Goal: Check status: Check status

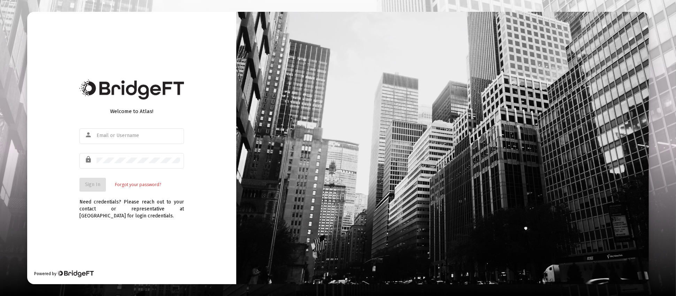
type input "[PERSON_NAME][EMAIL_ADDRESS][DOMAIN_NAME]"
click at [92, 191] on button "Sign In" at bounding box center [92, 185] width 26 height 14
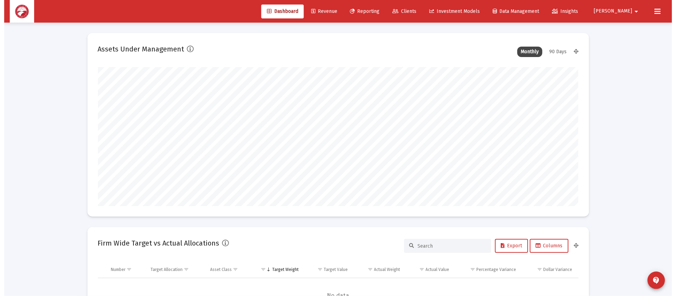
scroll to position [139, 259]
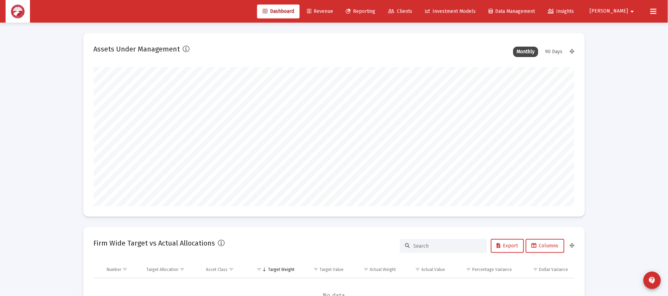
click at [412, 8] on span "Clients" at bounding box center [400, 11] width 24 height 6
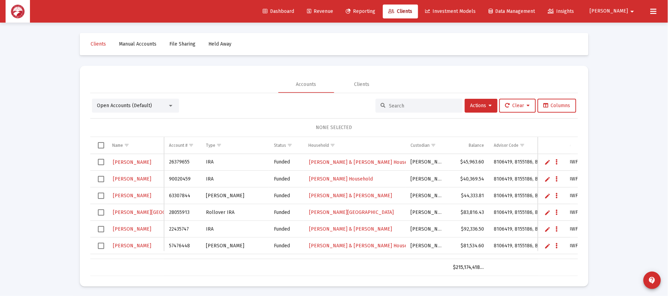
click at [412, 101] on div at bounding box center [418, 106] width 87 height 14
click at [412, 105] on input at bounding box center [423, 106] width 68 height 6
type input "[PERSON_NAME]"
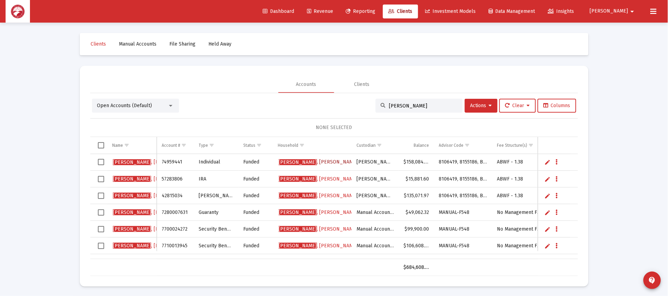
click at [319, 163] on span "[PERSON_NAME] A Household" at bounding box center [333, 162] width 109 height 6
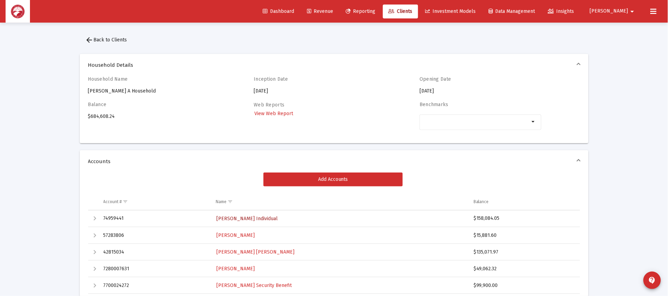
click at [254, 222] on link "[PERSON_NAME] Individual" at bounding box center [247, 219] width 63 height 10
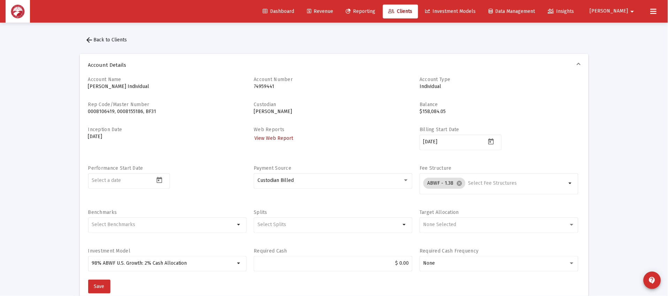
click at [273, 140] on span "View Web Report" at bounding box center [273, 138] width 39 height 6
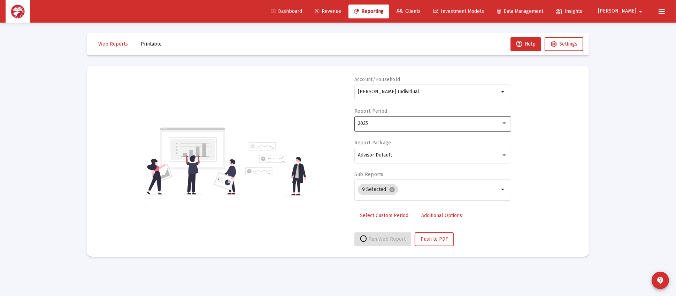
click at [401, 127] on div "2025" at bounding box center [432, 123] width 149 height 17
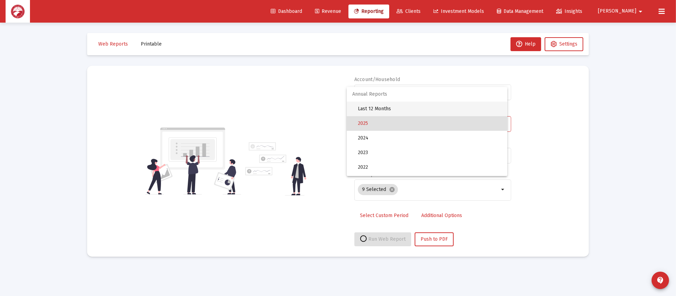
click at [410, 108] on span "Last 12 Months" at bounding box center [430, 109] width 144 height 15
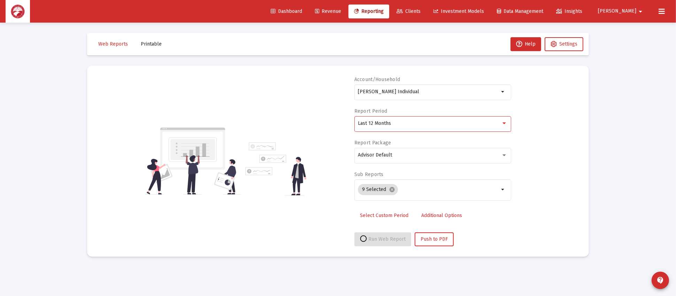
select select "View all"
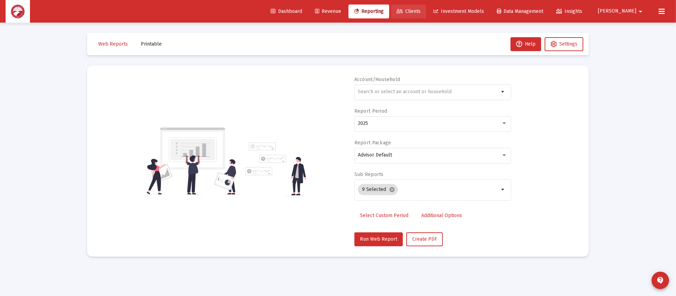
drag, startPoint x: 433, startPoint y: 12, endPoint x: 431, endPoint y: 20, distance: 8.2
click at [420, 11] on span "Clients" at bounding box center [408, 11] width 24 height 6
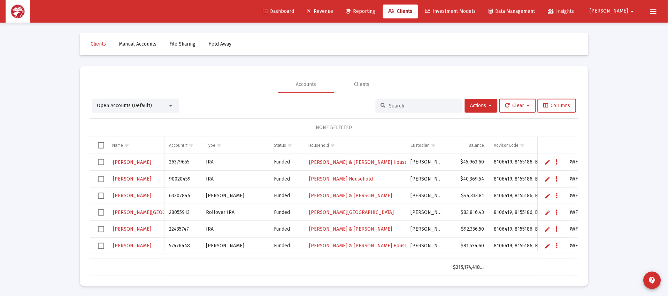
click at [398, 105] on input at bounding box center [423, 106] width 68 height 6
type input "[PERSON_NAME]"
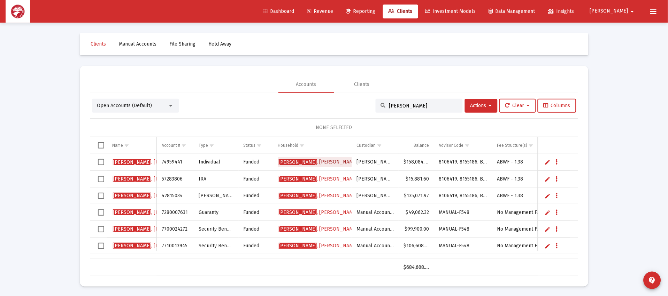
click at [328, 160] on span "[PERSON_NAME] A Household" at bounding box center [333, 162] width 109 height 6
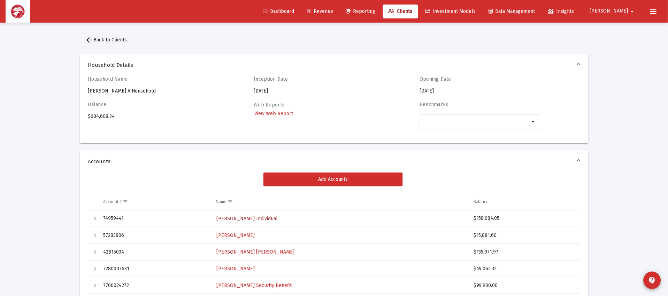
click at [265, 219] on span "[PERSON_NAME] Individual" at bounding box center [246, 219] width 61 height 6
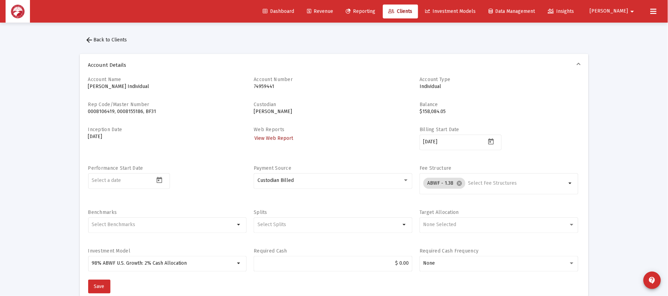
click at [286, 139] on span "View Web Report" at bounding box center [273, 138] width 39 height 6
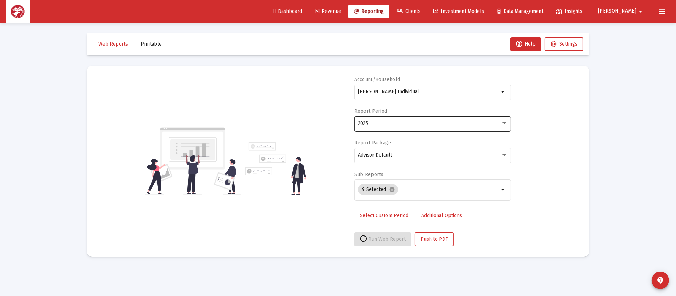
click at [371, 124] on div "2025" at bounding box center [429, 124] width 143 height 6
select select "View all"
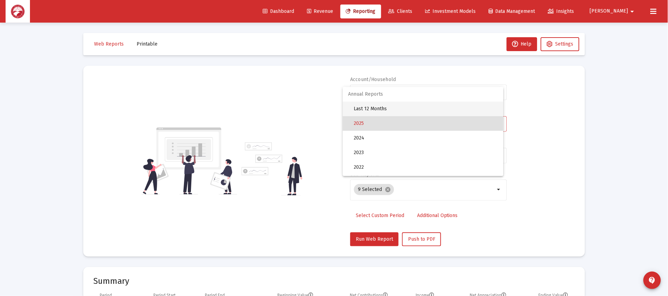
click at [393, 108] on span "Last 12 Months" at bounding box center [426, 109] width 144 height 15
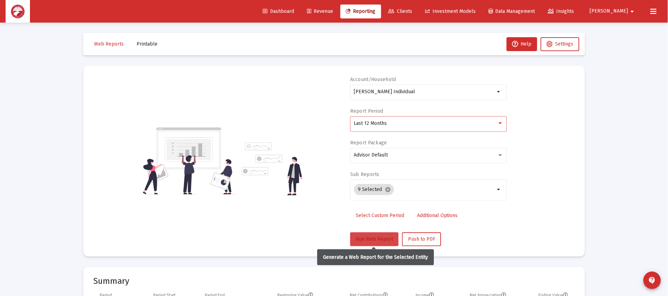
click at [359, 233] on button "Run Web Report" at bounding box center [374, 240] width 48 height 14
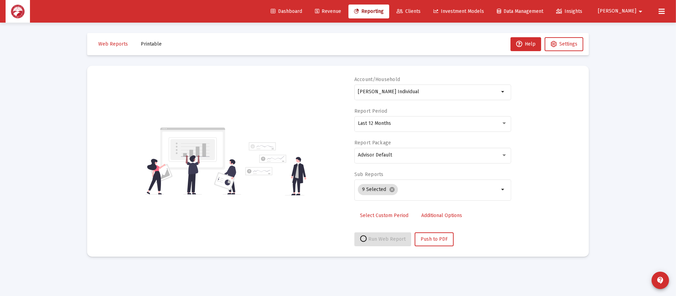
select select "View all"
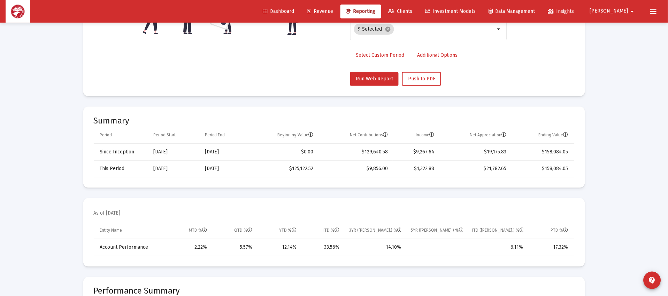
scroll to position [261, 0]
